Goal: Information Seeking & Learning: Find specific fact

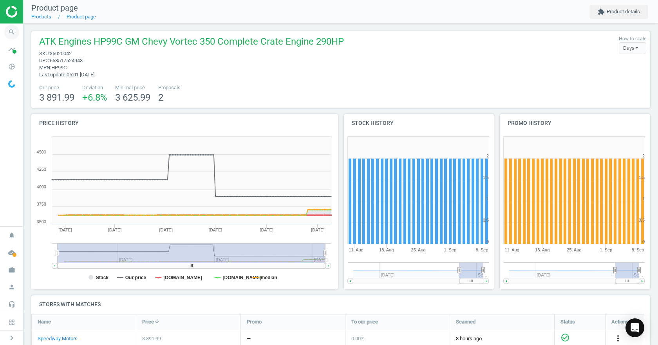
click at [14, 30] on icon "search" at bounding box center [11, 32] width 15 height 15
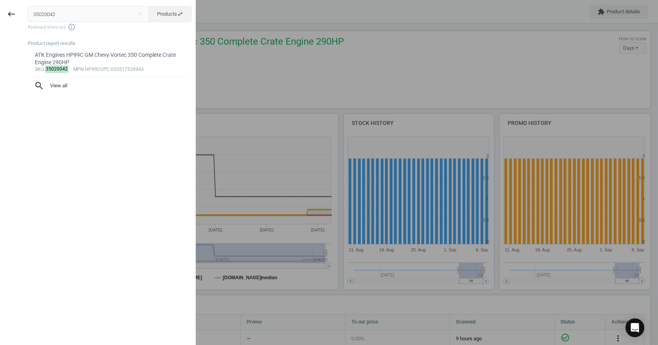
click at [82, 14] on input "35020042" at bounding box center [89, 14] width 122 height 16
type input "3241221151"
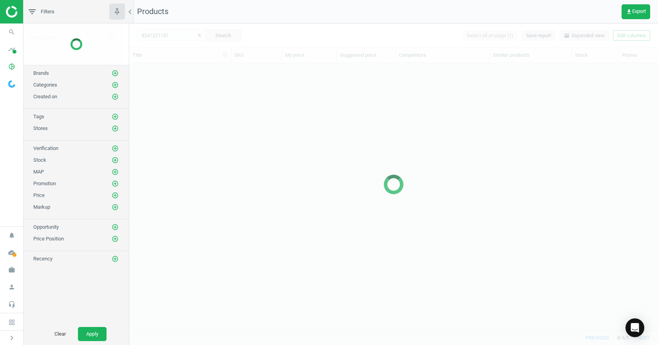
scroll to position [255, 523]
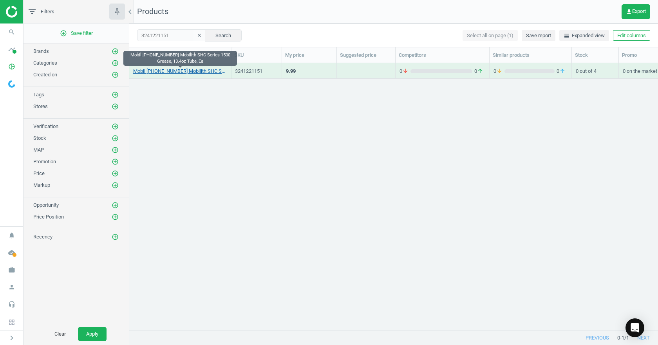
click at [190, 73] on link "Mobil [PHONE_NUMBER] Mobilith SHC Series 1500 Grease, 13.4oz Tube, Ea" at bounding box center [180, 71] width 94 height 7
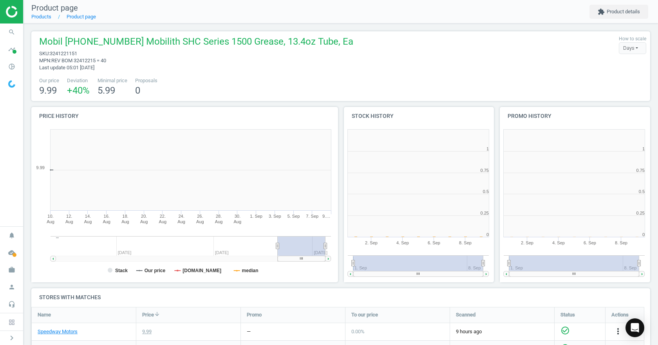
scroll to position [4, 4]
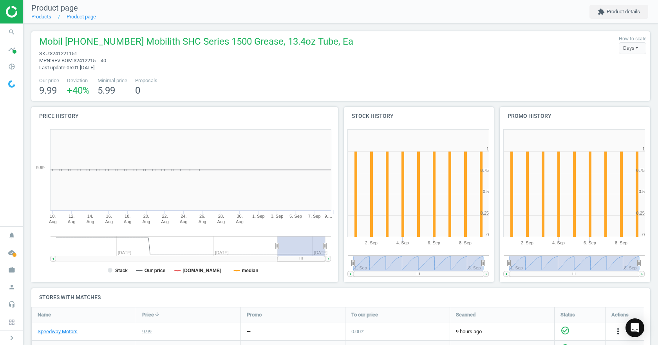
click at [274, 243] on g at bounding box center [190, 248] width 280 height 25
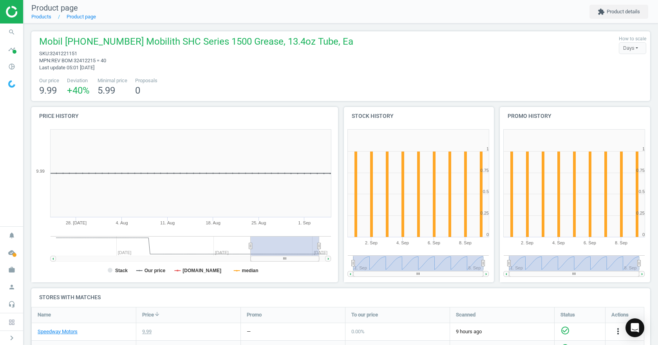
drag, startPoint x: 297, startPoint y: 246, endPoint x: 368, endPoint y: 248, distance: 71.7
click at [368, 248] on div "Price history Created with Highstock 6.2.0 Stack Our price [DOMAIN_NAME] median…" at bounding box center [341, 197] width 624 height 181
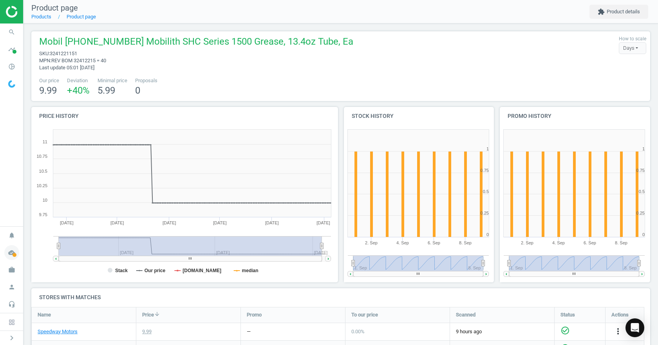
drag, startPoint x: 249, startPoint y: 247, endPoint x: 0, endPoint y: 256, distance: 248.7
click at [0, 256] on section "search Search timeline Data delivery Overview Matches dashboard Matches Rematch…" at bounding box center [329, 172] width 658 height 345
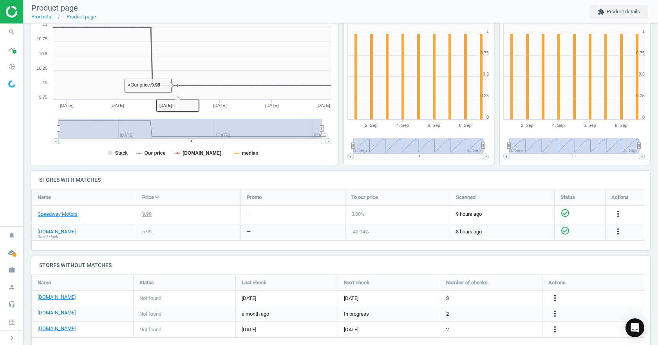
scroll to position [133, 0]
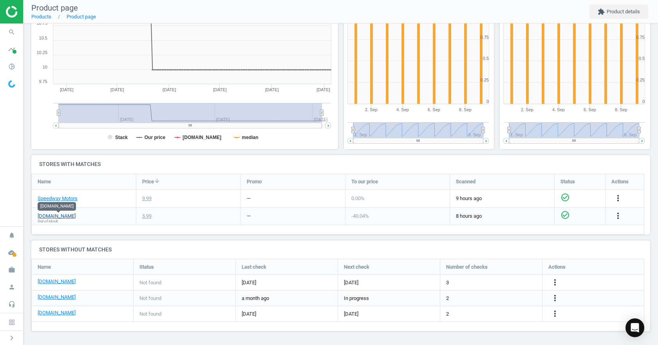
click at [63, 216] on link "[DOMAIN_NAME]" at bounding box center [57, 216] width 38 height 7
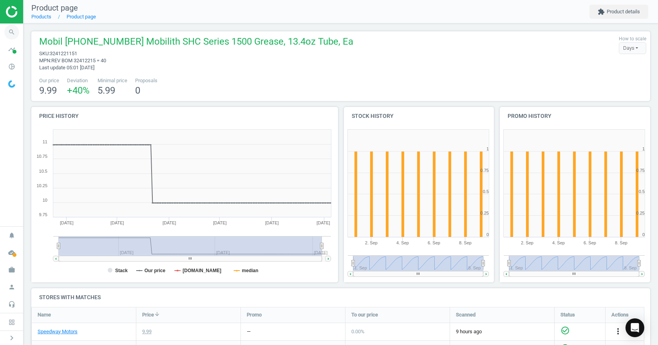
click at [5, 37] on span "search" at bounding box center [11, 31] width 23 height 17
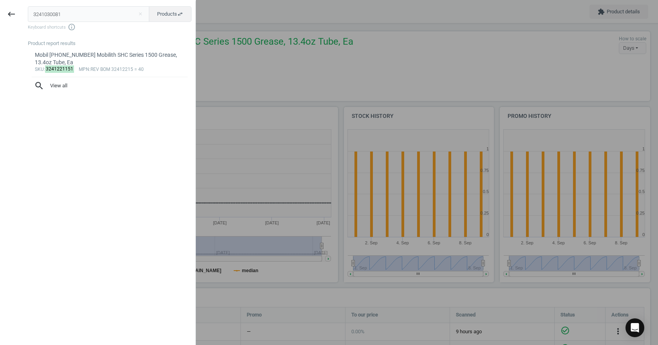
type input "3241030081"
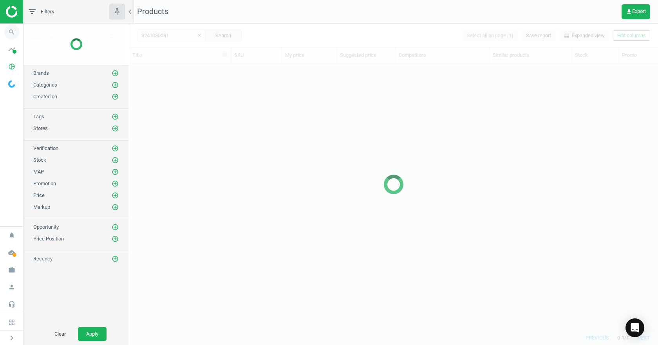
scroll to position [255, 523]
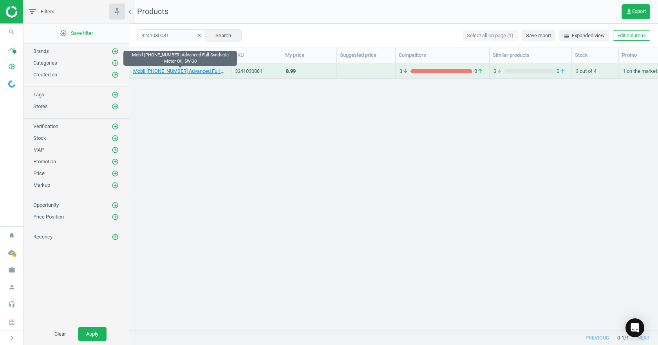
click at [177, 71] on link "Mobil [PHONE_NUMBER] Advanced Full Synthetic Motor Oil, 5W-20" at bounding box center [180, 71] width 94 height 7
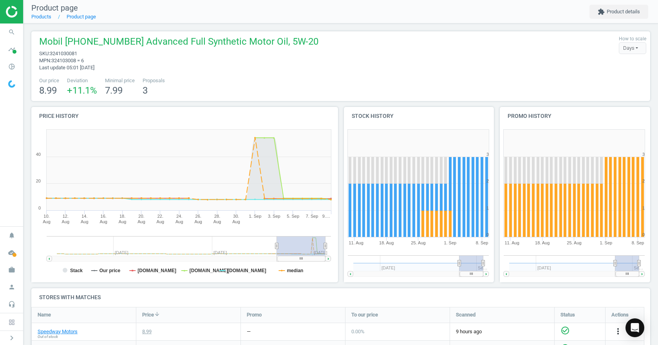
click at [341, 187] on div "Stock history Created with Highstock 6.2.0 0 1 2 3 4 [DATE]. Aug 25. [DATE]. [D…" at bounding box center [419, 197] width 156 height 181
click at [142, 272] on tspan "[DOMAIN_NAME]" at bounding box center [156, 270] width 39 height 5
click at [105, 273] on tspan "Our price" at bounding box center [109, 270] width 21 height 5
click at [78, 271] on tspan "Stack" at bounding box center [76, 270] width 13 height 5
click at [246, 273] on tspan "[DOMAIN_NAME]" at bounding box center [246, 270] width 39 height 5
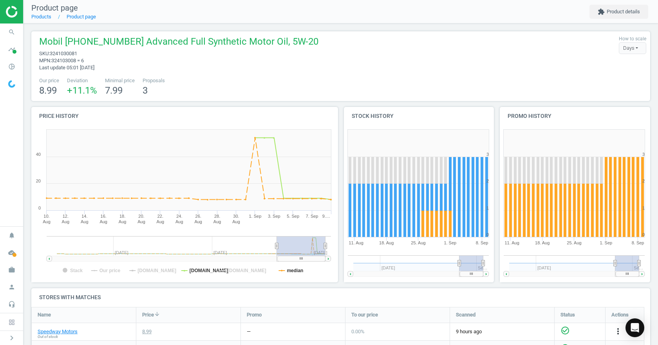
click at [294, 270] on tspan "median" at bounding box center [295, 270] width 16 height 5
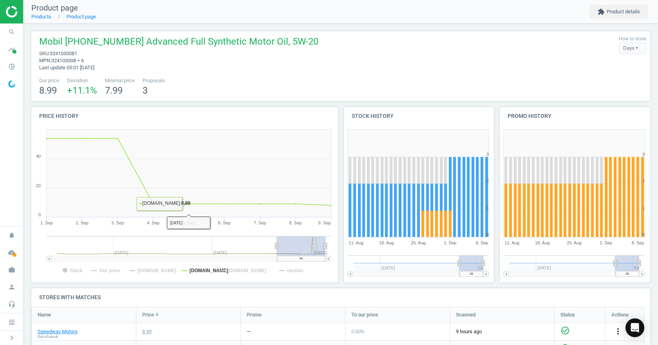
click at [27, 38] on div "Mobil [PHONE_NUMBER] Advanced Full Synthetic Motor Oil, 5W-20 sku : 3241030081 …" at bounding box center [340, 252] width 634 height 458
click at [10, 34] on icon "search" at bounding box center [11, 32] width 15 height 15
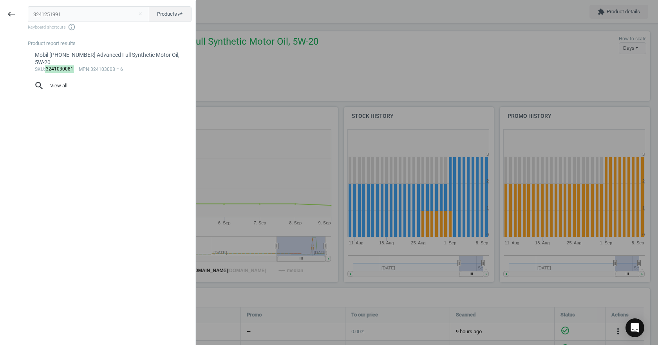
type input "3241251991"
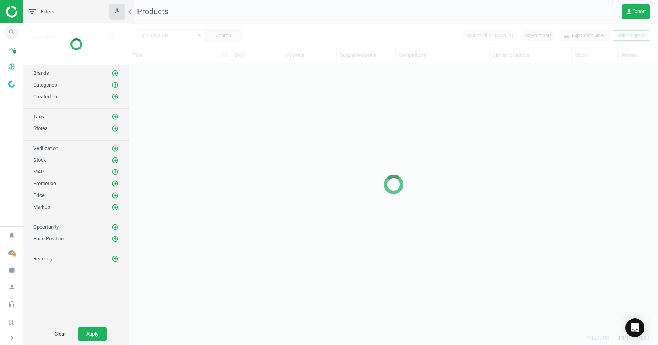
scroll to position [255, 523]
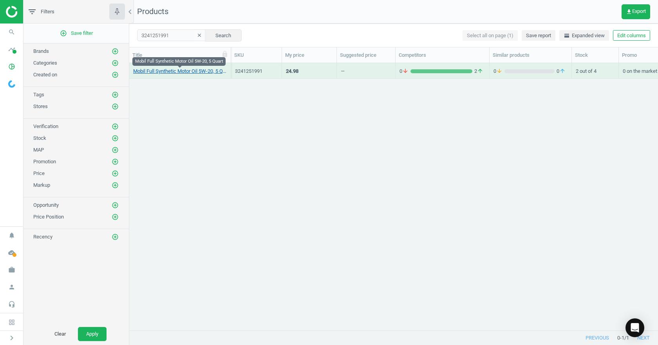
click at [150, 70] on link "Mobil Full Synthetic Motor Oil 5W-20, 5 Quart" at bounding box center [180, 71] width 94 height 7
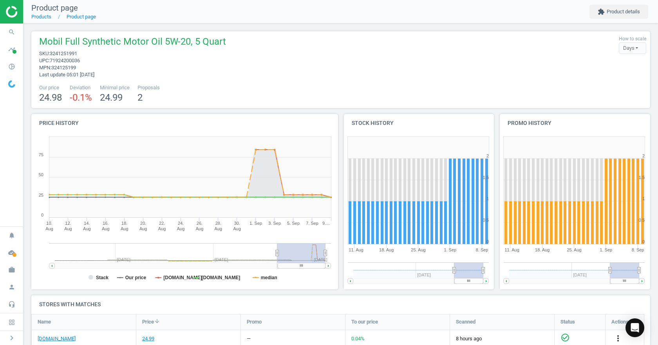
click at [69, 58] on span "71924200036" at bounding box center [65, 61] width 30 height 6
click at [68, 55] on span "3241251991" at bounding box center [63, 53] width 27 height 6
copy span "3241251991"
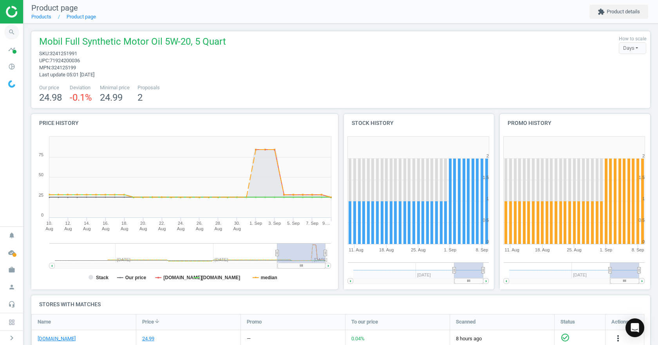
click at [7, 35] on icon "search" at bounding box center [11, 32] width 15 height 15
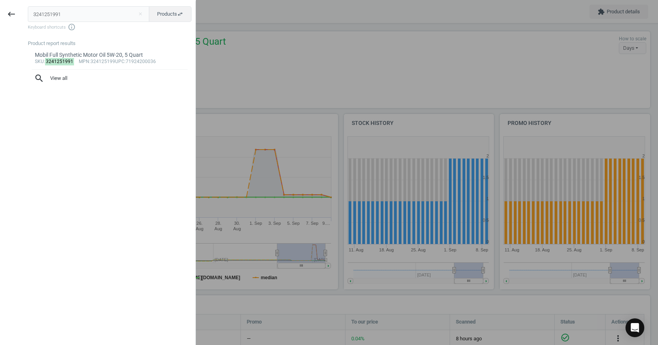
drag, startPoint x: 95, startPoint y: 8, endPoint x: 95, endPoint y: 12, distance: 4.3
click at [95, 9] on input "3241251991" at bounding box center [89, 14] width 122 height 16
type input "324125197"
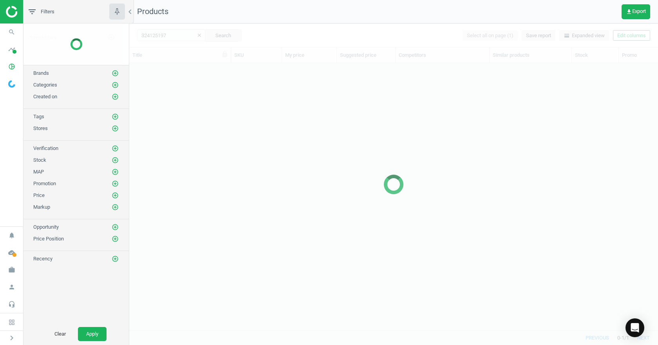
scroll to position [255, 523]
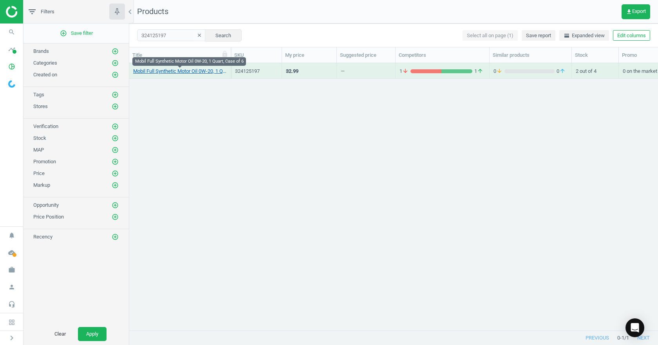
click at [173, 73] on link "Mobil Full Synthetic Motor Oil 0W-20, 1 Quart, Case of 6" at bounding box center [180, 71] width 94 height 7
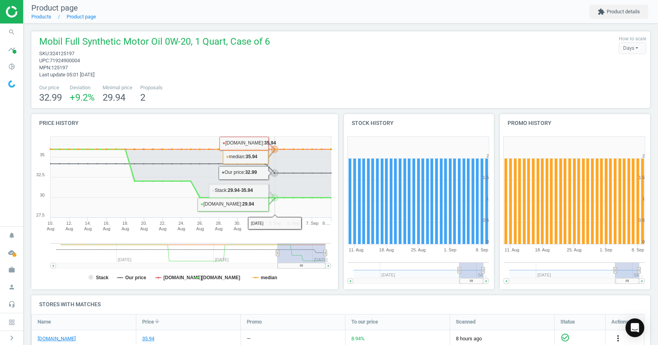
scroll to position [78, 0]
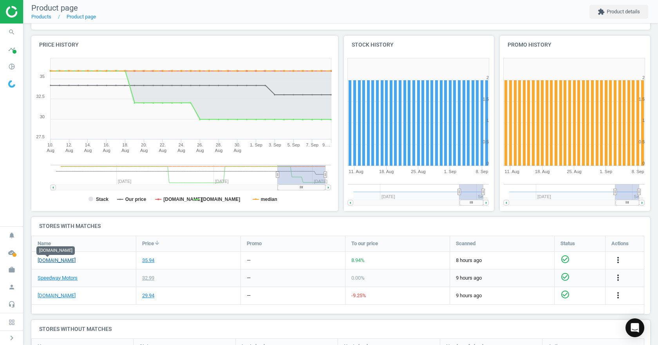
click at [51, 261] on link "[DOMAIN_NAME]" at bounding box center [57, 260] width 38 height 7
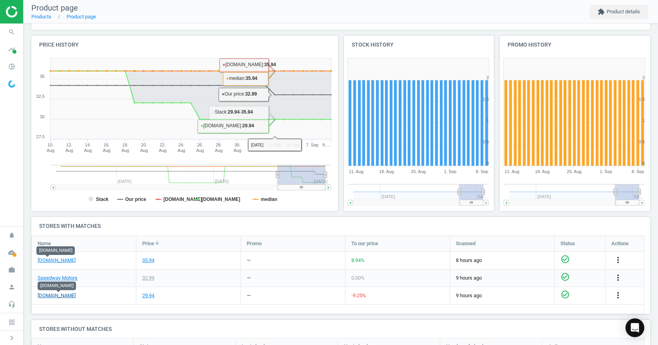
click at [60, 296] on link "[DOMAIN_NAME]" at bounding box center [57, 295] width 38 height 7
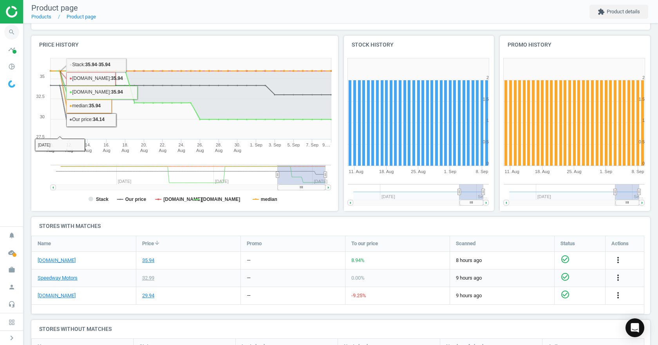
click at [6, 33] on icon "search" at bounding box center [11, 32] width 15 height 15
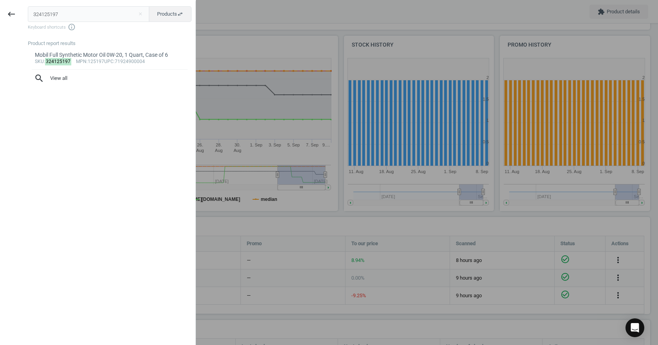
click at [97, 15] on input "324125197" at bounding box center [89, 14] width 122 height 16
type input "324121071"
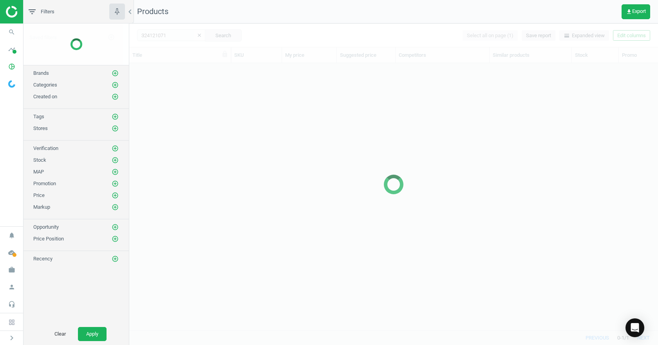
scroll to position [255, 523]
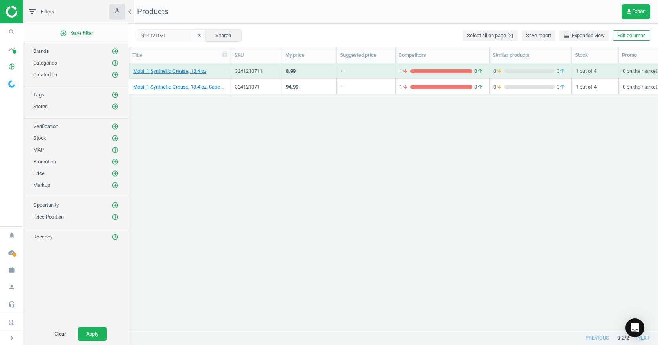
click at [168, 83] on div "Mobil 1 Synthetic Grease, 13.4 oz, Case of 10" at bounding box center [180, 86] width 94 height 14
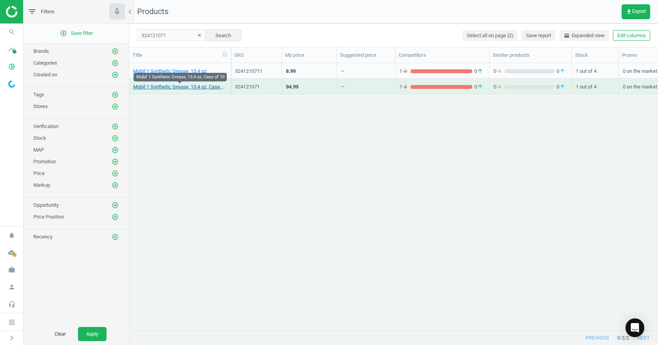
click at [168, 90] on link "Mobil 1 Synthetic Grease, 13.4 oz, Case of 10" at bounding box center [180, 86] width 94 height 7
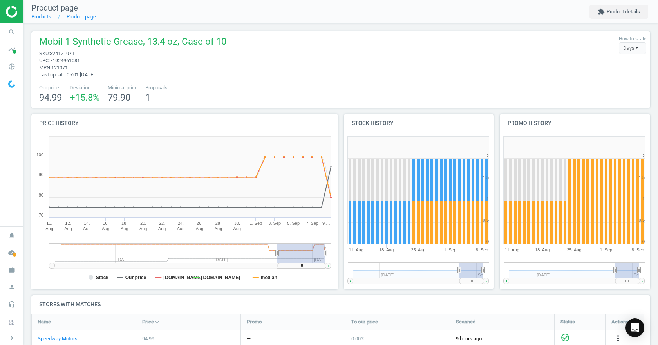
scroll to position [142, 0]
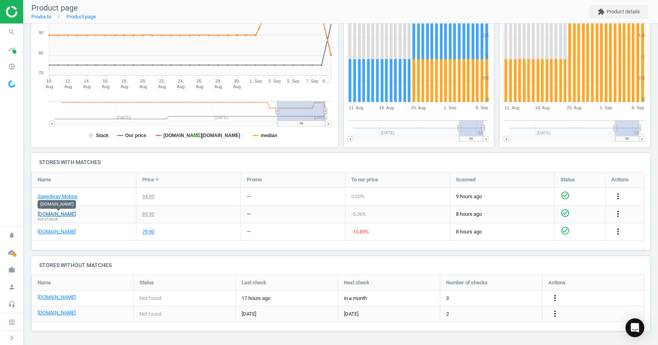
click at [67, 216] on link "[DOMAIN_NAME]" at bounding box center [57, 214] width 38 height 7
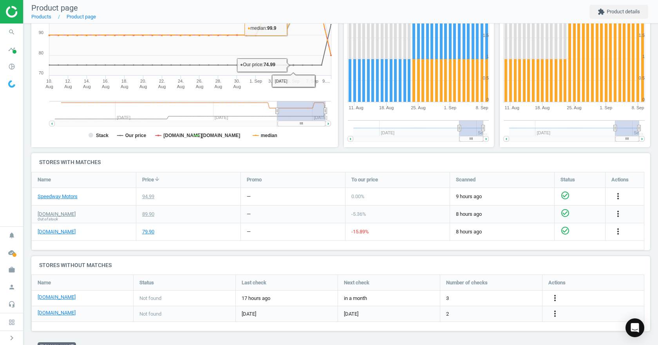
scroll to position [0, 0]
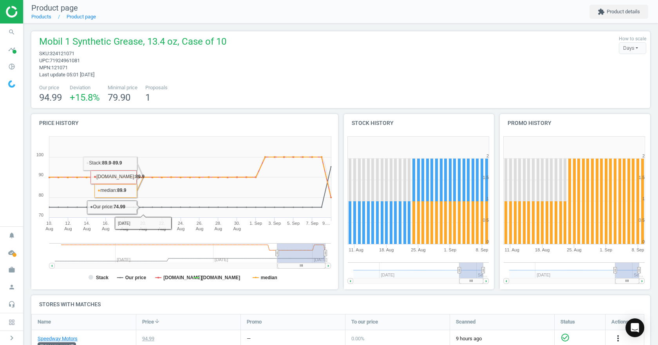
click at [67, 54] on span "324121071" at bounding box center [62, 53] width 25 height 6
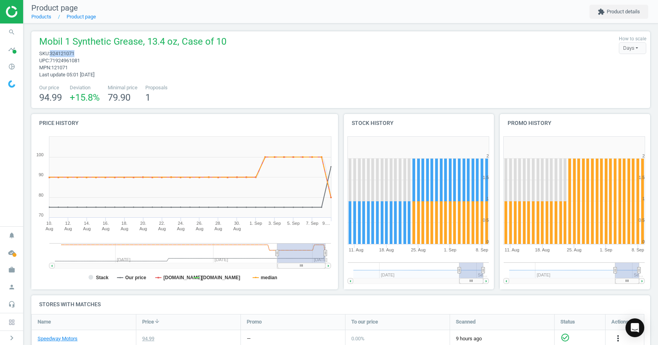
click at [67, 54] on span "324121071" at bounding box center [62, 53] width 25 height 6
copy span "324121071"
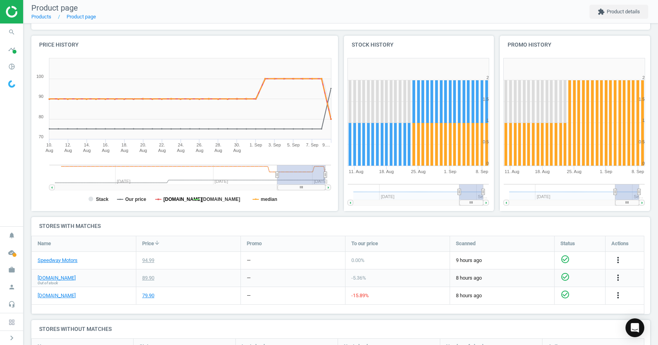
click at [165, 200] on tspan "[DOMAIN_NAME]" at bounding box center [182, 198] width 39 height 5
click at [139, 199] on tspan "Our price" at bounding box center [135, 198] width 21 height 5
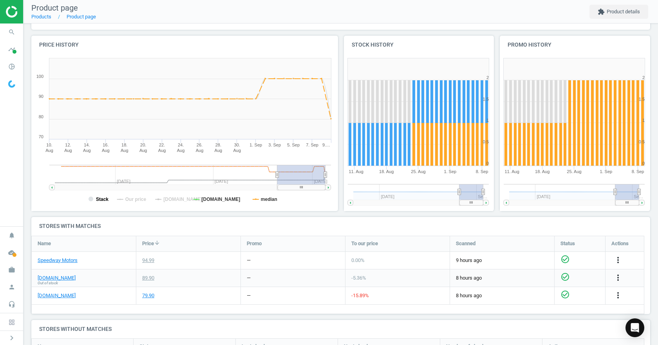
click at [96, 197] on tspan "Stack" at bounding box center [102, 198] width 13 height 5
click at [263, 199] on tspan "median" at bounding box center [269, 198] width 16 height 5
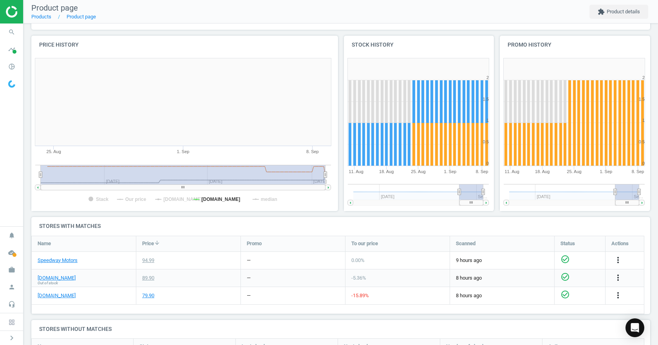
drag, startPoint x: 273, startPoint y: 175, endPoint x: 16, endPoint y: 177, distance: 256.4
click at [17, 177] on section "search Search timeline Data delivery Overview Matches dashboard Matches Rematch…" at bounding box center [329, 172] width 658 height 345
drag, startPoint x: 323, startPoint y: 173, endPoint x: 332, endPoint y: 174, distance: 9.8
click at [332, 174] on icon "Created with Highstock 6.2.0 Stack Our price [DOMAIN_NAME] [DOMAIN_NAME] median…" at bounding box center [182, 132] width 303 height 157
drag, startPoint x: 265, startPoint y: 180, endPoint x: 188, endPoint y: 181, distance: 76.7
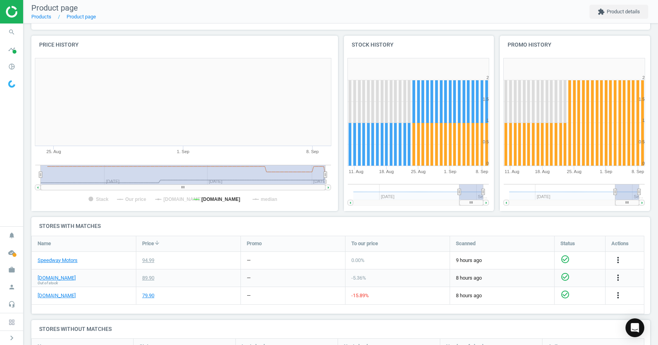
click at [181, 180] on rect at bounding box center [183, 175] width 285 height 20
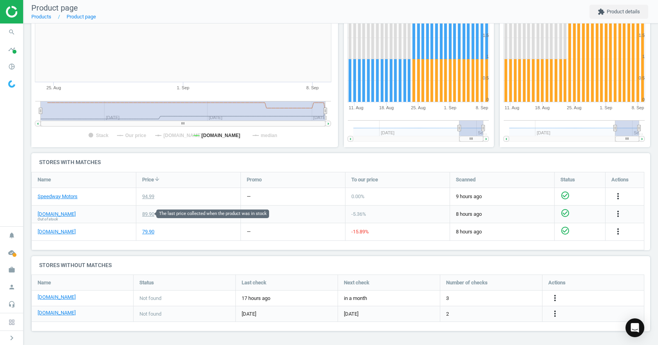
click at [153, 212] on div "89.90" at bounding box center [148, 214] width 12 height 7
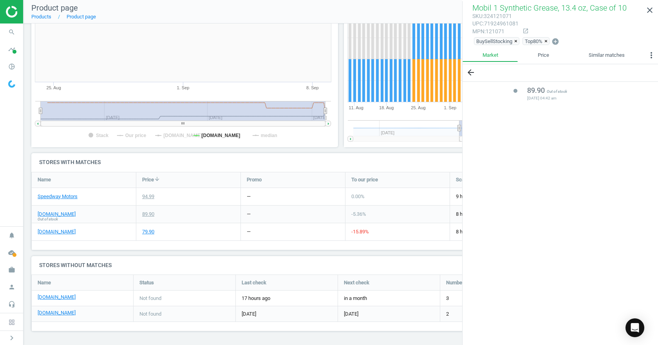
click at [373, 152] on div "Stock history Created with Highstock 6.2.0 0 0.5 1 1.5 2 2.5 [DATE]. Aug 25. [D…" at bounding box center [419, 62] width 156 height 181
click at [648, 6] on icon "close" at bounding box center [649, 9] width 9 height 9
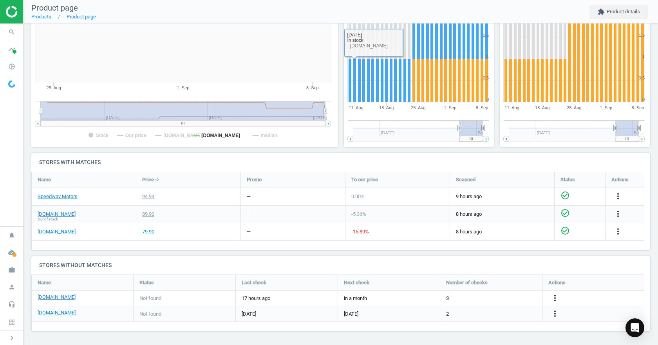
scroll to position [0, 0]
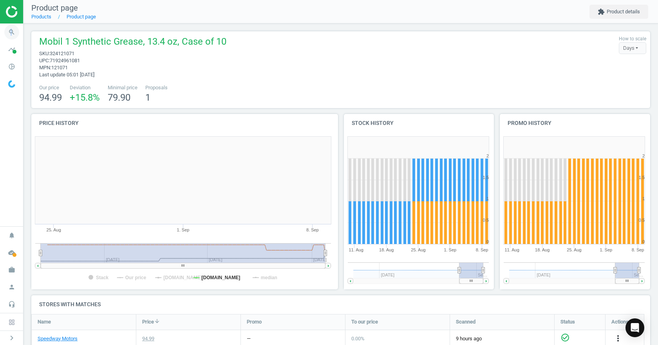
click at [11, 37] on icon "search" at bounding box center [11, 32] width 15 height 15
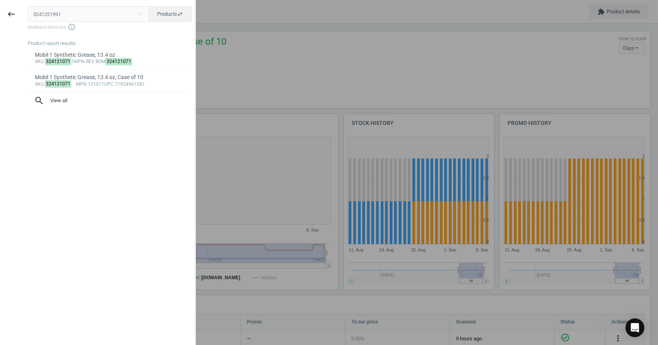
type input "3241251991"
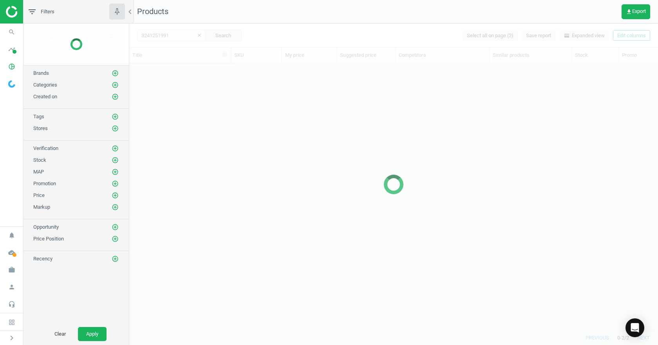
scroll to position [255, 523]
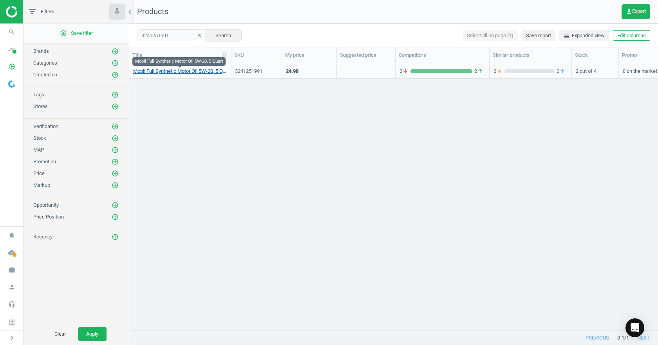
click at [193, 70] on link "Mobil Full Synthetic Motor Oil 5W-20, 5 Quart" at bounding box center [180, 71] width 94 height 7
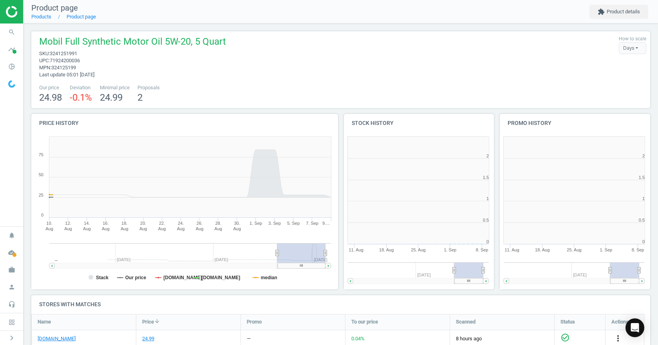
scroll to position [169, 161]
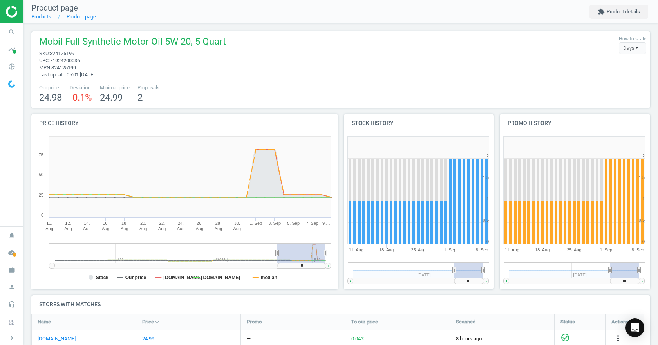
click at [65, 59] on span "71924200036" at bounding box center [65, 61] width 30 height 6
click at [64, 67] on span "324125199" at bounding box center [63, 68] width 25 height 6
copy span "324125199"
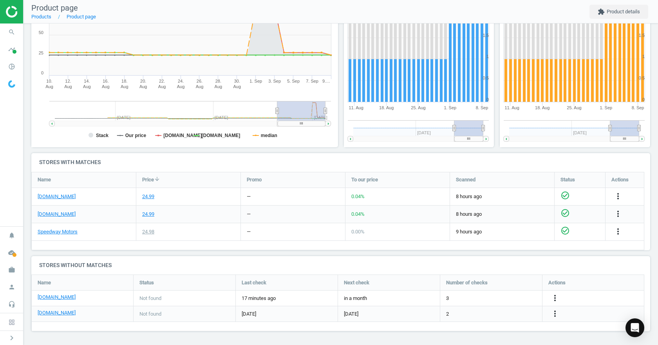
scroll to position [0, 0]
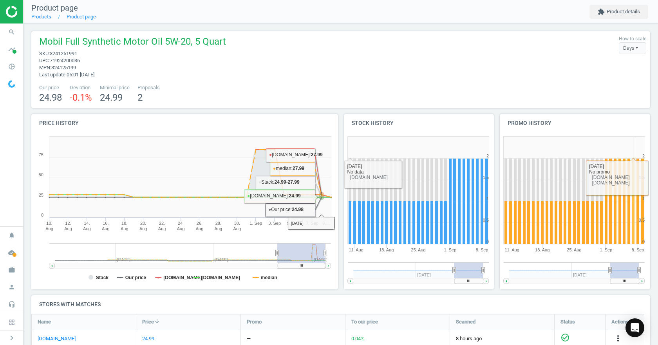
click at [287, 81] on div "Mobil Full Synthetic Motor Oil 5W-20, 5 Quart sku : 3241251991 upc : 7192420003…" at bounding box center [340, 69] width 618 height 77
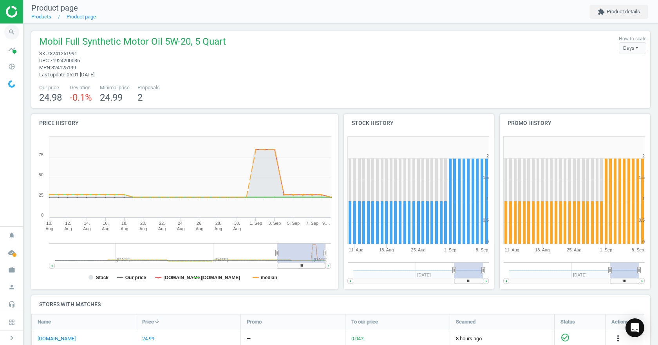
click at [7, 32] on icon "search" at bounding box center [11, 32] width 15 height 15
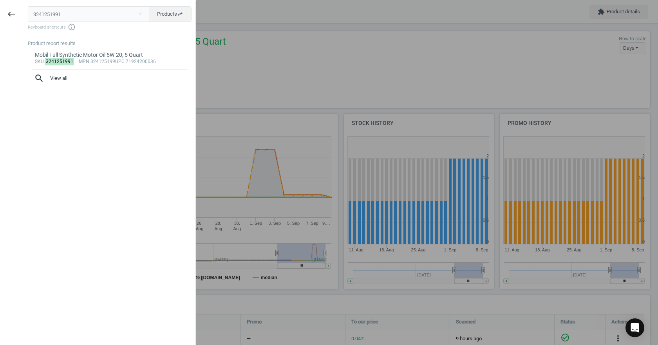
click at [79, 15] on input "3241251991" at bounding box center [89, 14] width 122 height 16
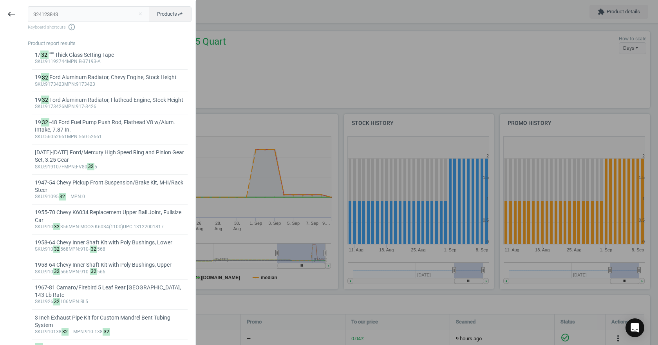
type input "324123843"
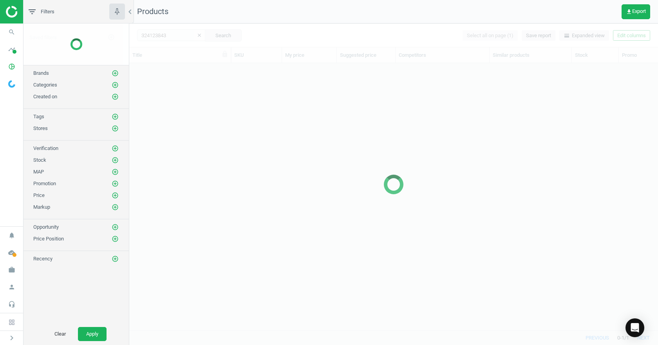
scroll to position [255, 523]
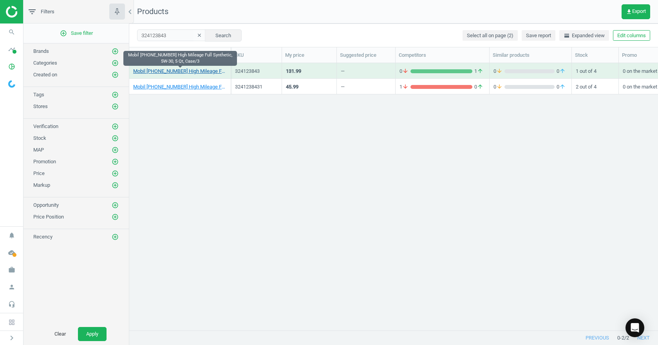
click at [182, 72] on link "Mobil [PHONE_NUMBER] High Mileage Full Synthetic, 5W-30, 5 Qt, Case/3" at bounding box center [180, 71] width 94 height 7
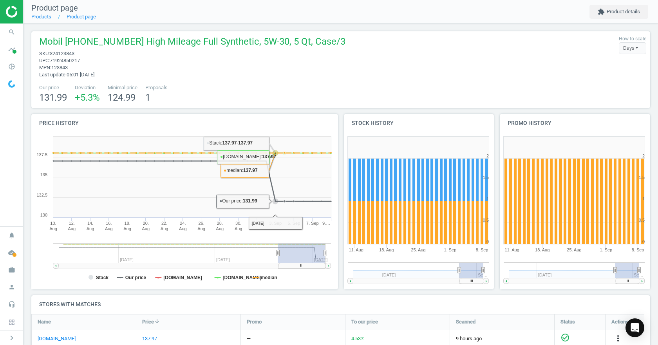
scroll to position [142, 0]
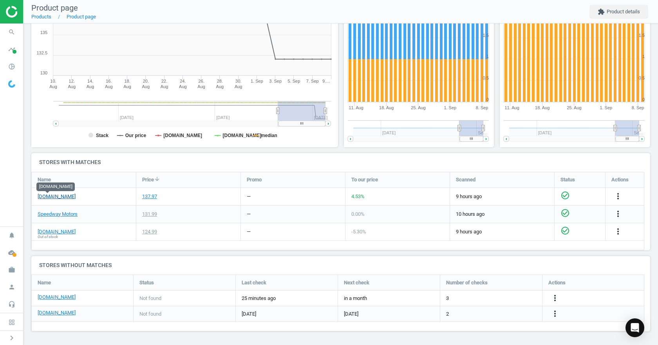
click at [48, 196] on link "[DOMAIN_NAME]" at bounding box center [57, 196] width 38 height 7
click at [55, 231] on link "[DOMAIN_NAME]" at bounding box center [57, 231] width 38 height 7
